Goal: Check status: Check status

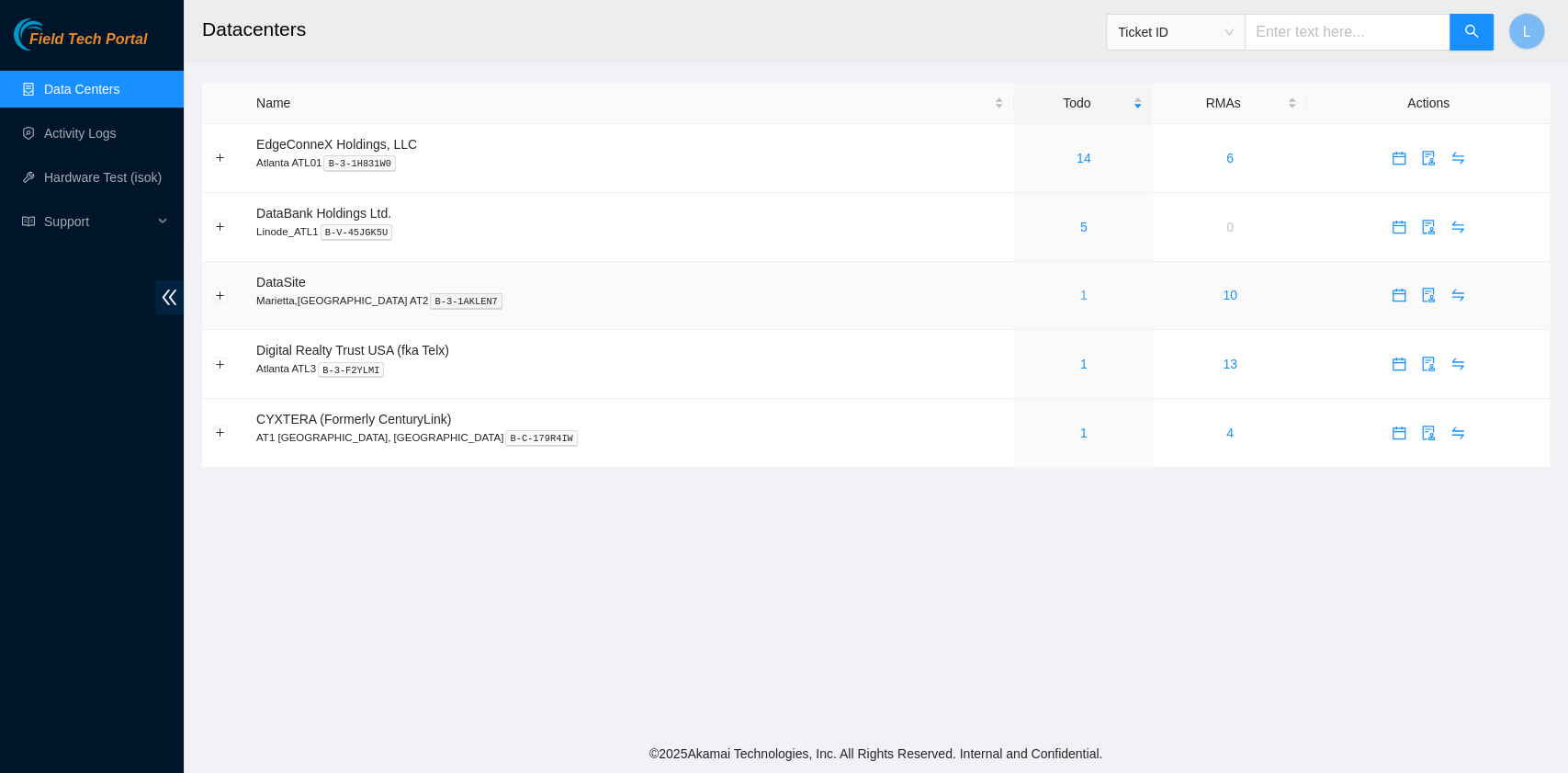
click at [1080, 297] on link "1" at bounding box center [1083, 294] width 7 height 15
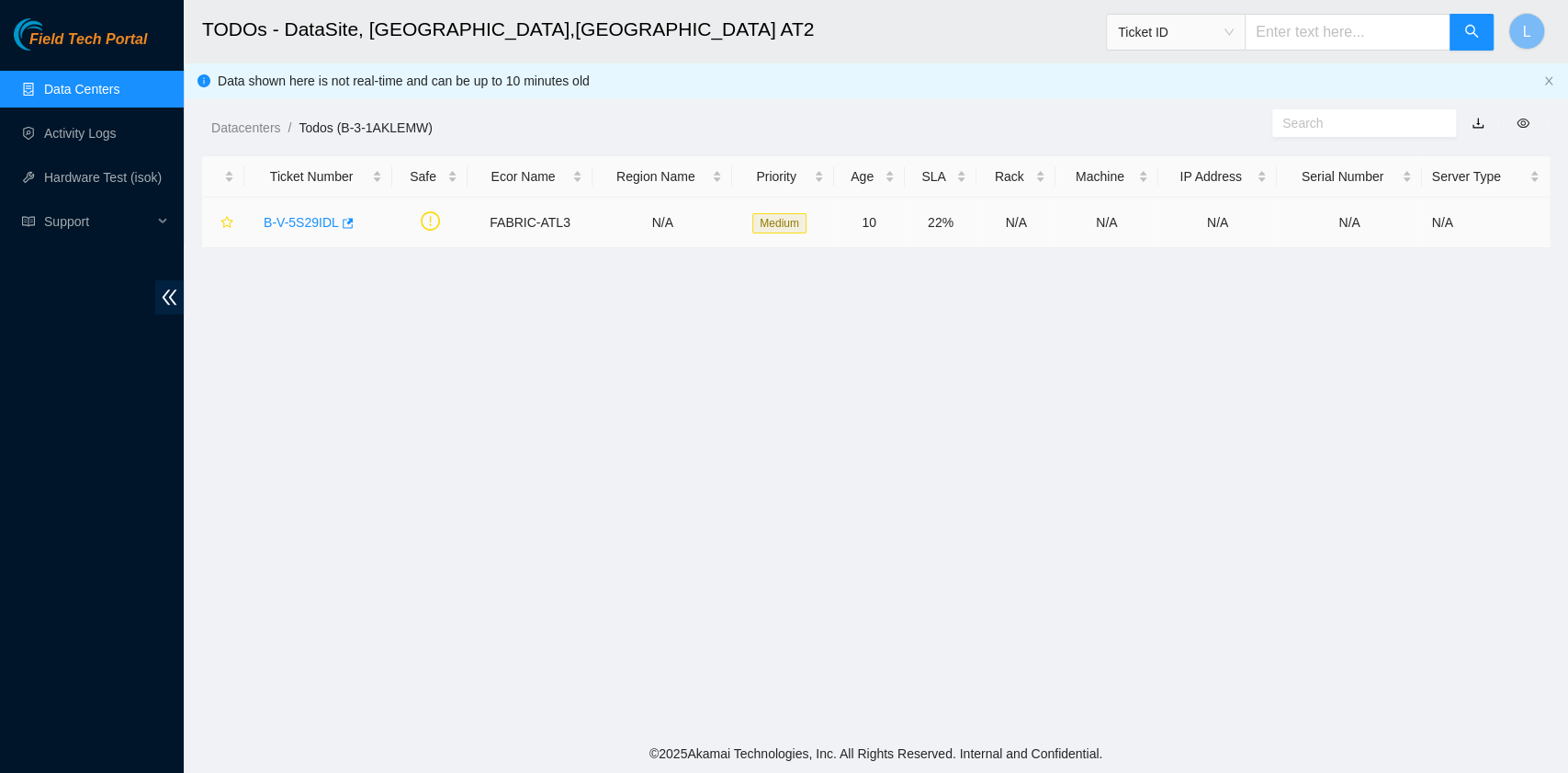
click at [308, 222] on link "B-V-5S29IDL" at bounding box center [301, 222] width 76 height 15
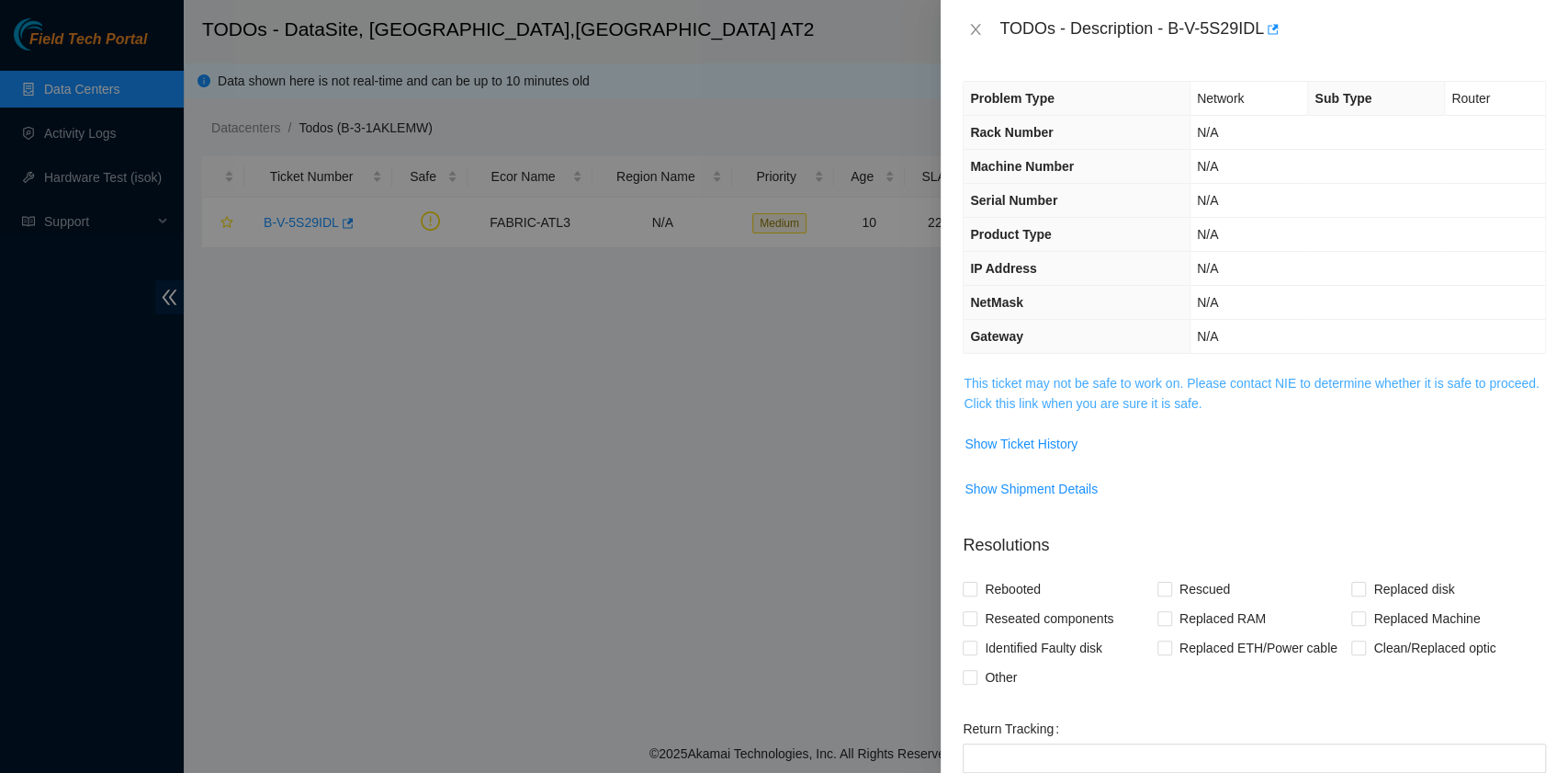
click at [1073, 407] on link "This ticket may not be safe to work on. Please contact NIE to determine whether…" at bounding box center [1251, 393] width 575 height 35
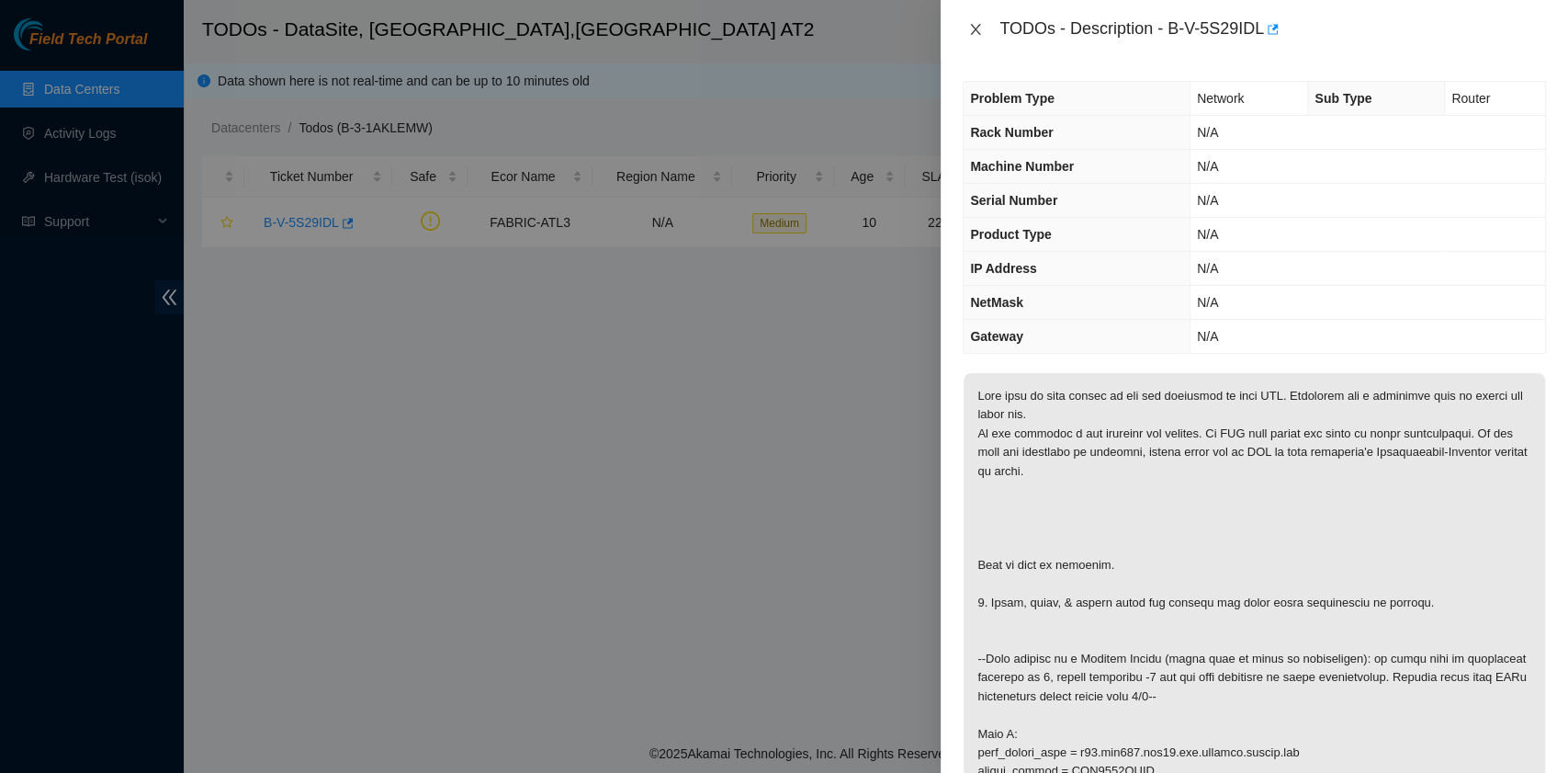
click at [976, 31] on icon "close" at bounding box center [976, 29] width 10 height 11
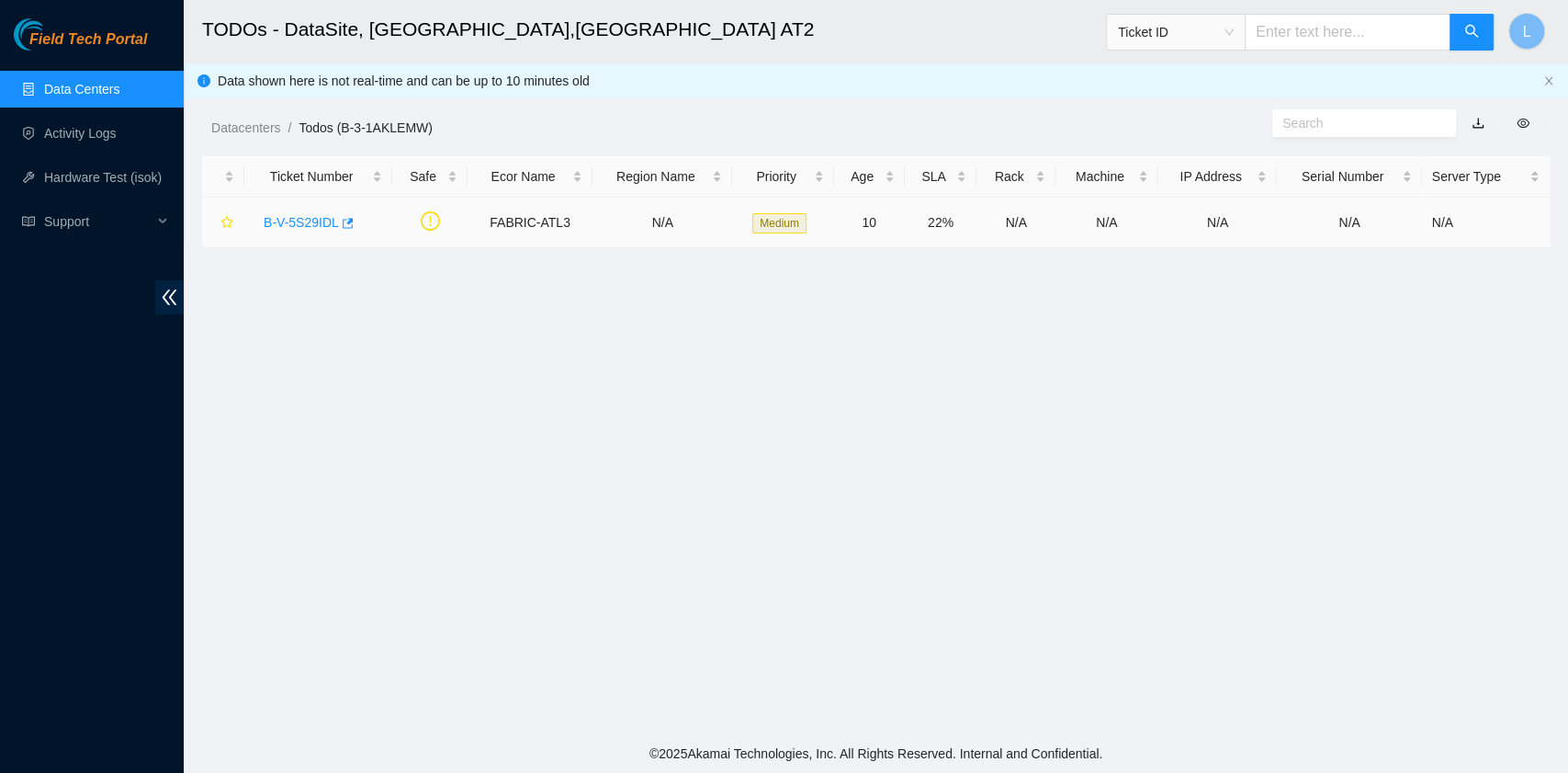
click at [268, 220] on link "B-V-5S29IDL" at bounding box center [301, 222] width 76 height 15
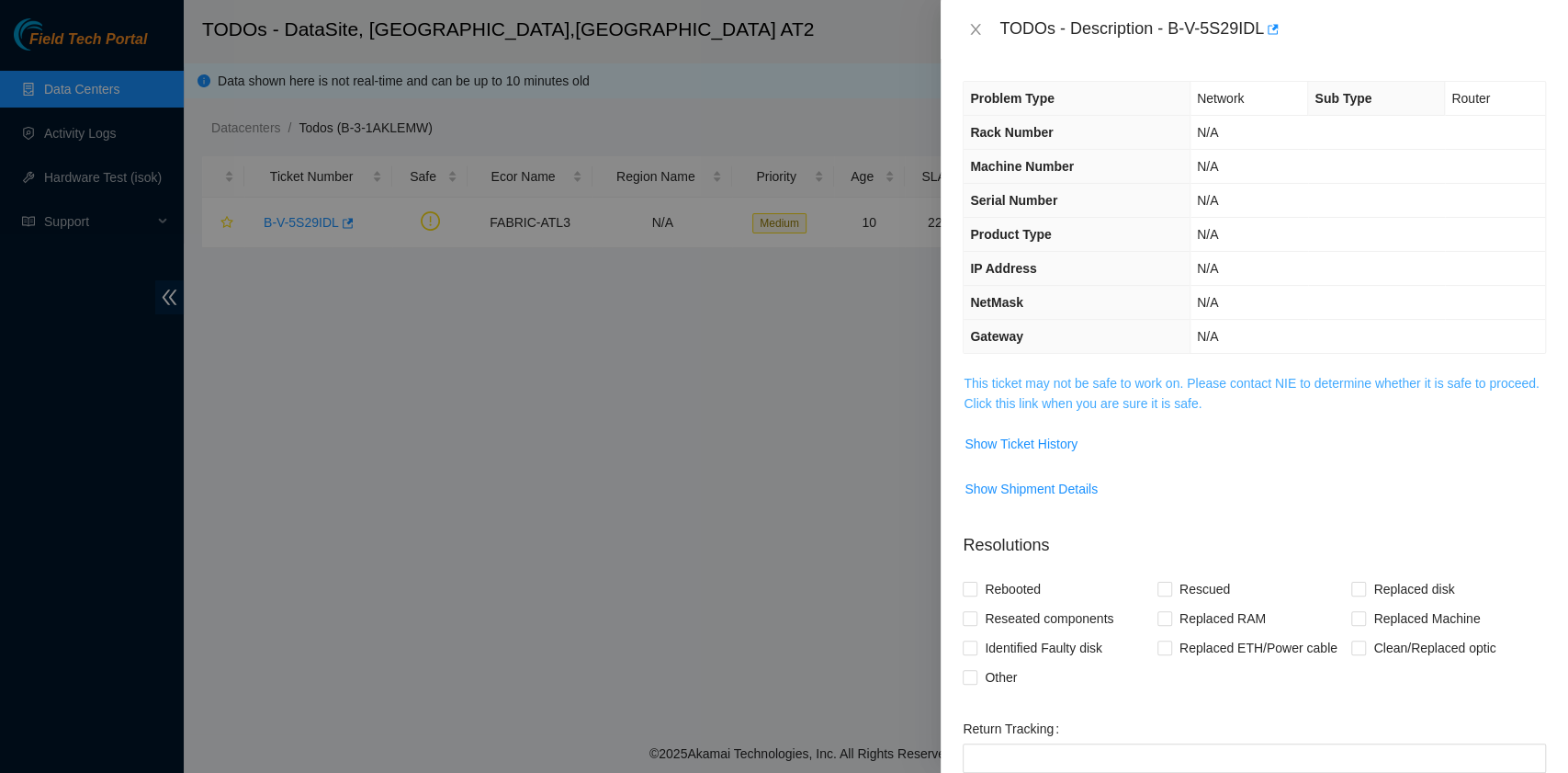
click at [1053, 399] on link "This ticket may not be safe to work on. Please contact NIE to determine whether…" at bounding box center [1251, 393] width 575 height 35
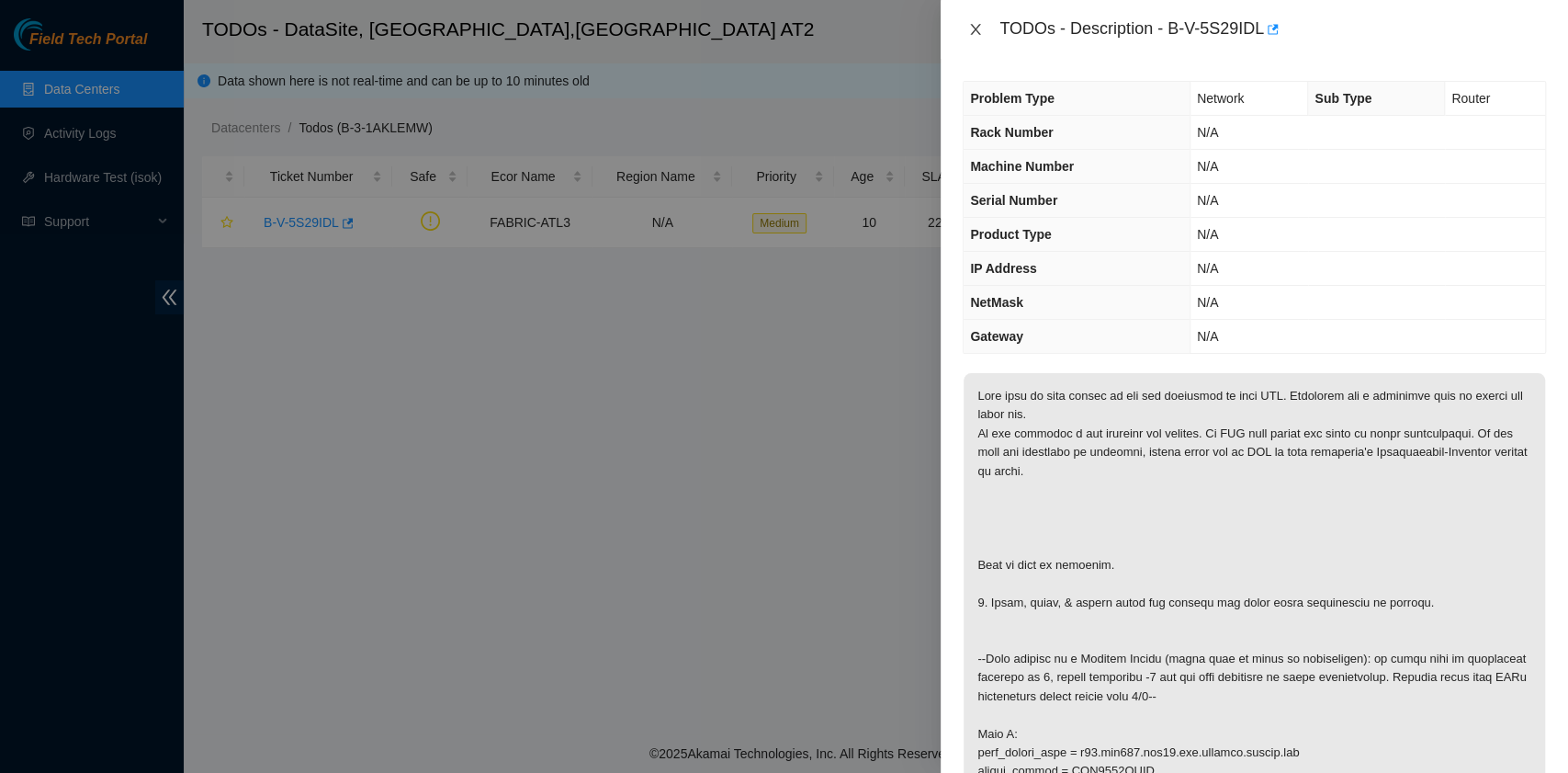
click at [978, 30] on icon "close" at bounding box center [975, 29] width 15 height 15
